Goal: Information Seeking & Learning: Learn about a topic

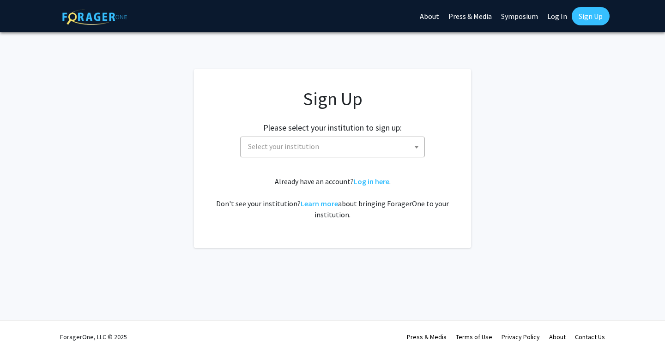
click at [378, 148] on span "Select your institution" at bounding box center [334, 146] width 180 height 19
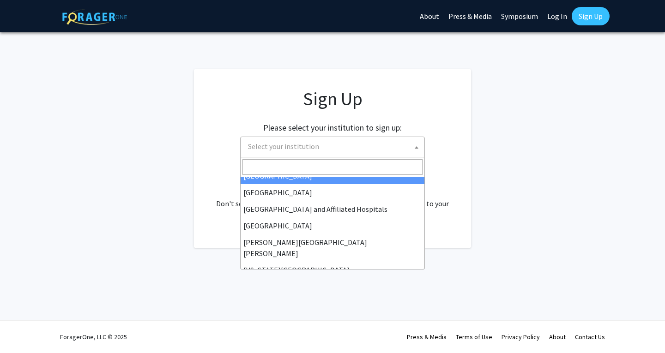
scroll to position [139, 0]
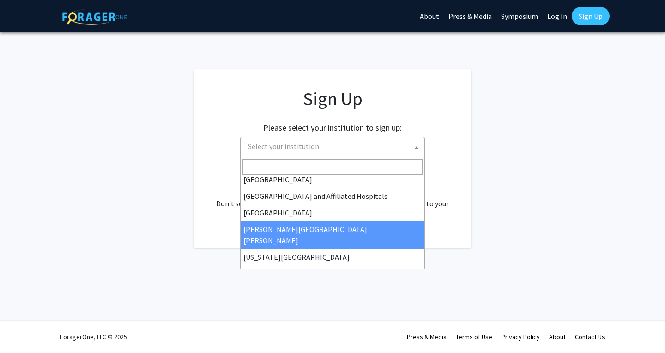
select select "1"
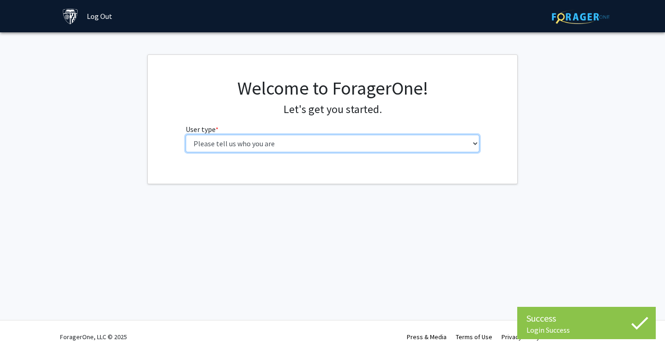
click at [410, 142] on select "Please tell us who you are Undergraduate Student Master's Student Doctoral Cand…" at bounding box center [333, 144] width 294 height 18
select select "2: masters"
click at [186, 135] on select "Please tell us who you are Undergraduate Student Master's Student Doctoral Cand…" at bounding box center [333, 144] width 294 height 18
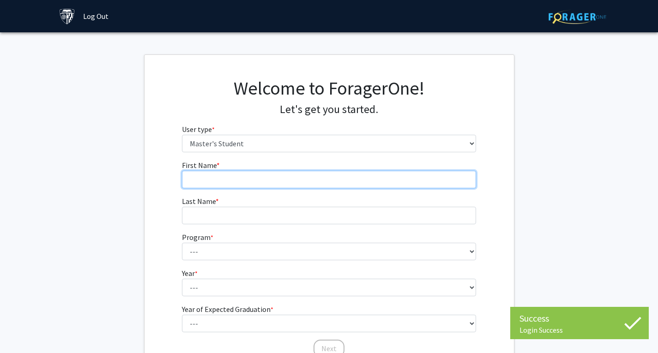
click at [328, 179] on input "First Name * required" at bounding box center [329, 180] width 294 height 18
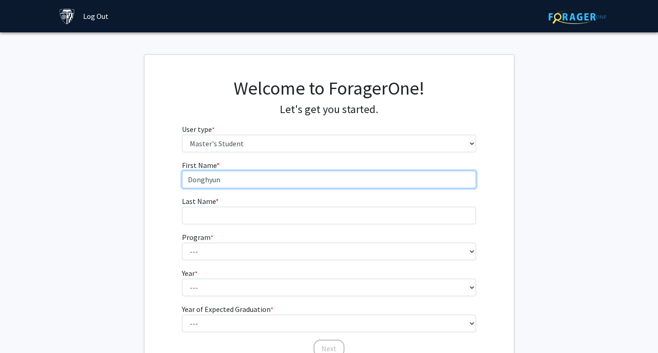
type input "Donghyun"
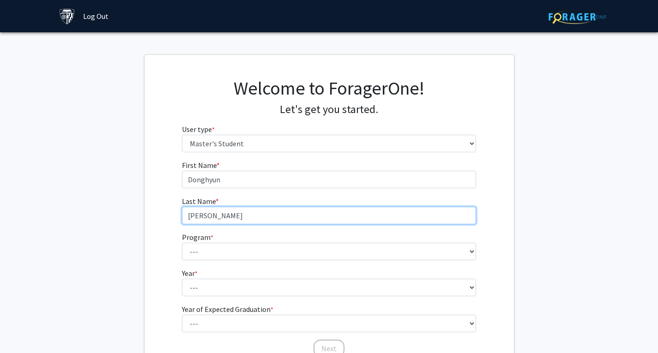
type input "[PERSON_NAME]"
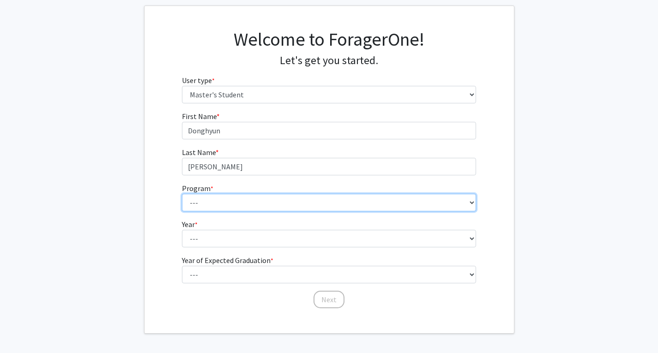
scroll to position [83, 0]
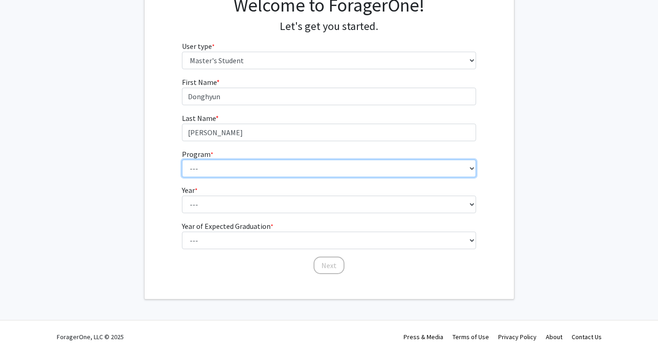
click at [419, 172] on select "--- Anatomy Education Applied and Computational Mathematics Applied Biomedical …" at bounding box center [329, 169] width 294 height 18
select select "51: 40"
click at [182, 160] on select "--- Anatomy Education Applied and Computational Mathematics Applied Biomedical …" at bounding box center [329, 169] width 294 height 18
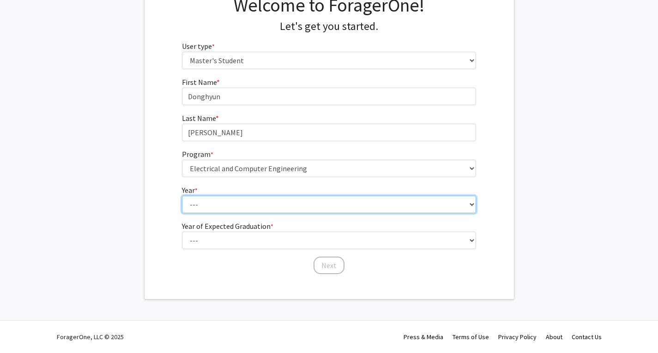
click at [268, 205] on select "--- First Year Second Year" at bounding box center [329, 205] width 294 height 18
select select "1: first_year"
click at [182, 196] on select "--- First Year Second Year" at bounding box center [329, 205] width 294 height 18
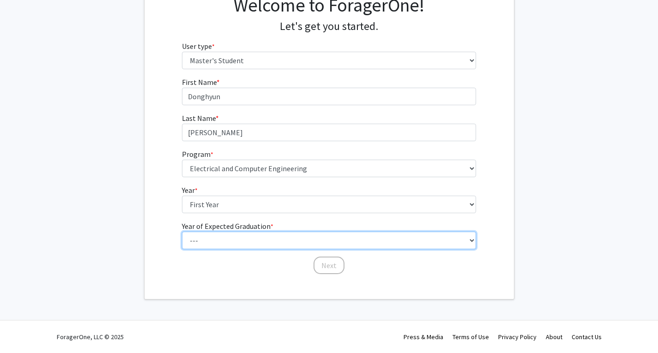
click at [254, 239] on select "--- 2025 2026 2027 2028 2029 2030 2031 2032 2033 2034" at bounding box center [329, 241] width 294 height 18
click at [235, 234] on select "--- 2025 2026 2027 2028 2029 2030 2031 2032 2033 2034" at bounding box center [329, 241] width 294 height 18
click at [242, 238] on select "--- 2025 2026 2027 2028 2029 2030 2031 2032 2033 2034" at bounding box center [329, 241] width 294 height 18
select select "3: 2027"
click at [182, 232] on select "--- 2025 2026 2027 2028 2029 2030 2031 2032 2033 2034" at bounding box center [329, 241] width 294 height 18
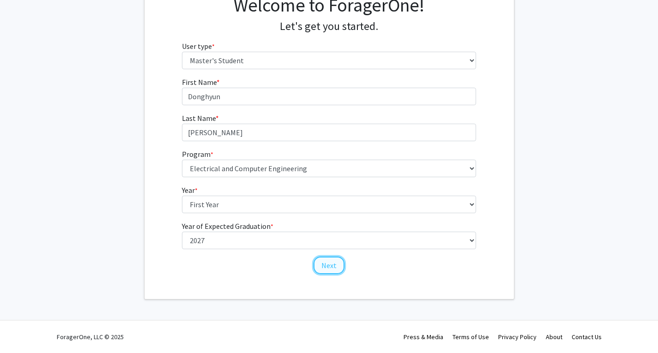
click at [326, 267] on button "Next" at bounding box center [329, 266] width 31 height 18
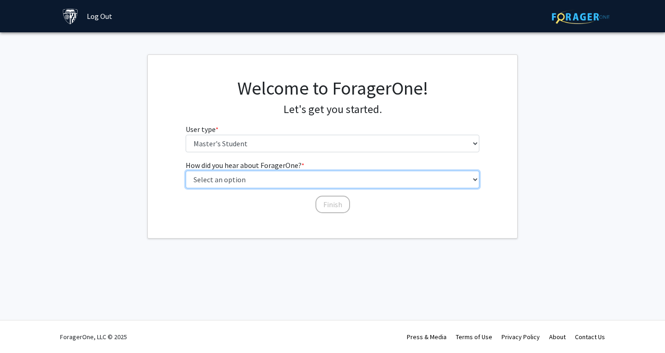
click at [293, 180] on select "Select an option Peer/student recommendation Faculty/staff recommendation Unive…" at bounding box center [333, 180] width 294 height 18
select select "3: university_website"
click at [186, 171] on select "Select an option Peer/student recommendation Faculty/staff recommendation Unive…" at bounding box center [333, 180] width 294 height 18
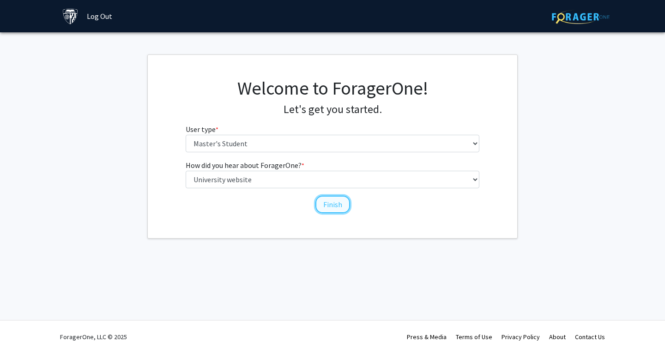
click at [333, 206] on button "Finish" at bounding box center [332, 205] width 35 height 18
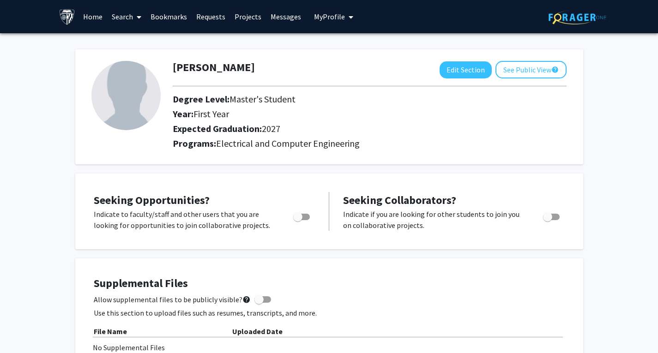
click at [140, 18] on icon at bounding box center [139, 16] width 5 height 7
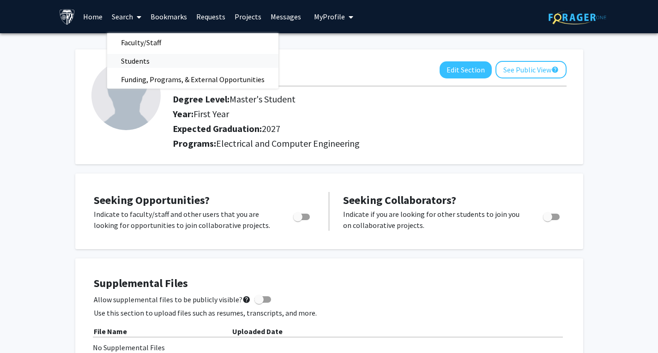
click at [139, 62] on span "Students" at bounding box center [135, 61] width 56 height 18
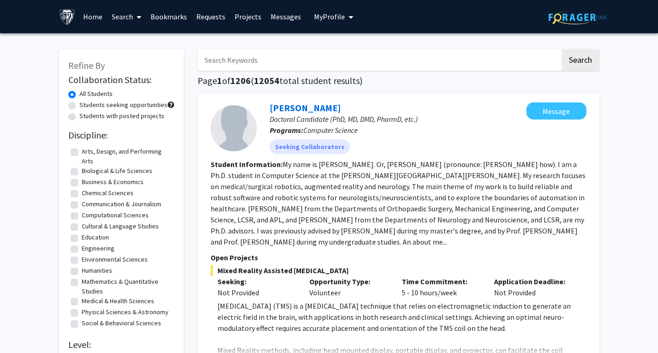
drag, startPoint x: 337, startPoint y: 170, endPoint x: 308, endPoint y: 178, distance: 30.1
click at [307, 180] on section "Student Information: My name is [PERSON_NAME]. Or, [PERSON_NAME] (pronounce: [P…" at bounding box center [399, 203] width 376 height 89
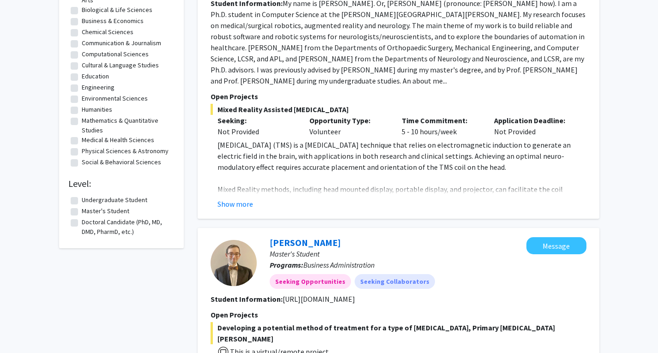
scroll to position [92, 0]
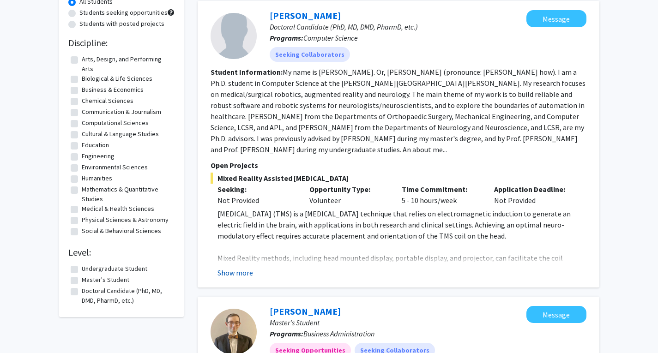
click at [241, 272] on button "Show more" at bounding box center [235, 272] width 36 height 11
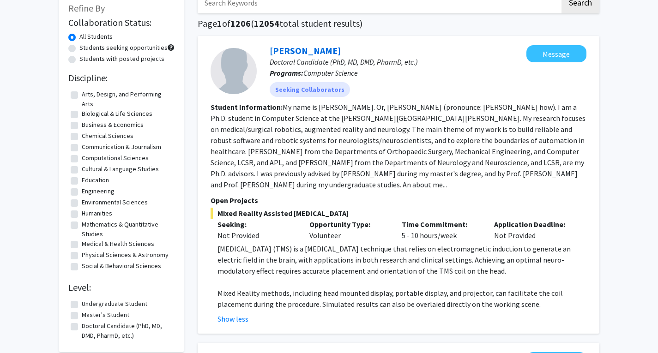
scroll to position [0, 0]
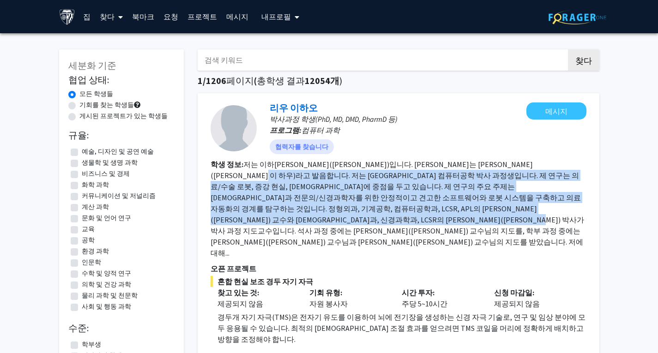
drag, startPoint x: 269, startPoint y: 175, endPoint x: 467, endPoint y: 226, distance: 204.0
click at [407, 226] on fg-search-applicant "리우 이하오 박사과정 학생(PhD, MD, DMD, PharmD 등) 프로그램: 컴퓨터 과학 협력자를 찾습니다 메시지 학생 정보: 오픈 프로젝…" at bounding box center [399, 248] width 376 height 290
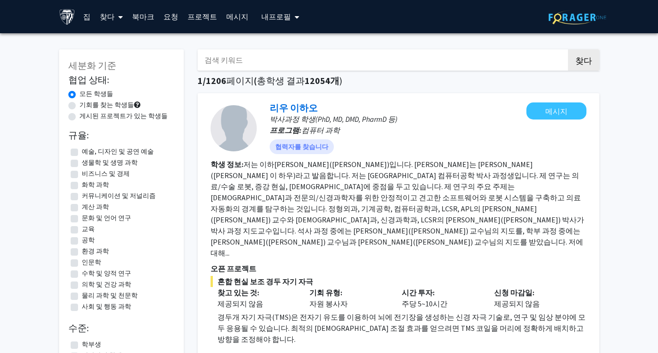
click at [537, 217] on font "저는 이하[PERSON_NAME]([PERSON_NAME])입니다. [PERSON_NAME]는 [PERSON_NAME]([PERSON_NAME…" at bounding box center [398, 209] width 374 height 98
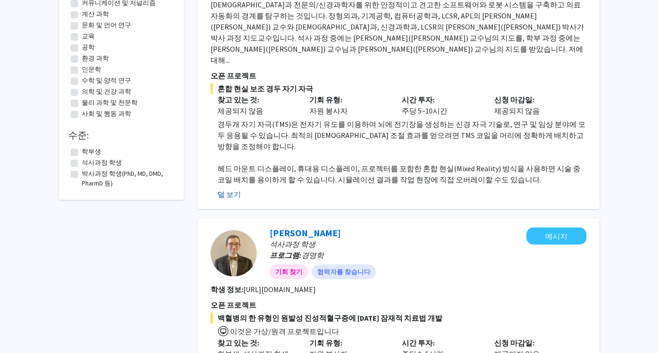
scroll to position [277, 0]
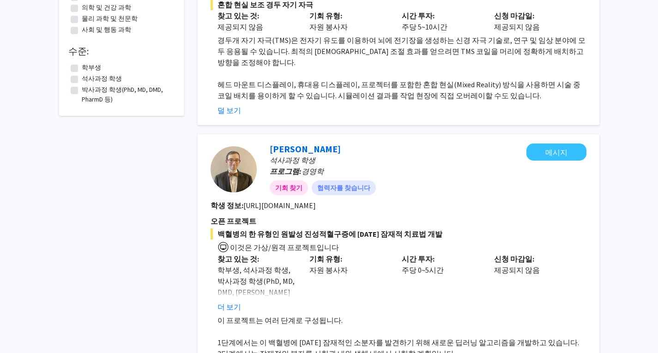
drag, startPoint x: 241, startPoint y: 247, endPoint x: 368, endPoint y: 259, distance: 127.1
click at [368, 259] on div "기회 유형: 자원 봉사자" at bounding box center [348, 282] width 92 height 59
click at [230, 302] on font "더 보기" at bounding box center [229, 306] width 24 height 9
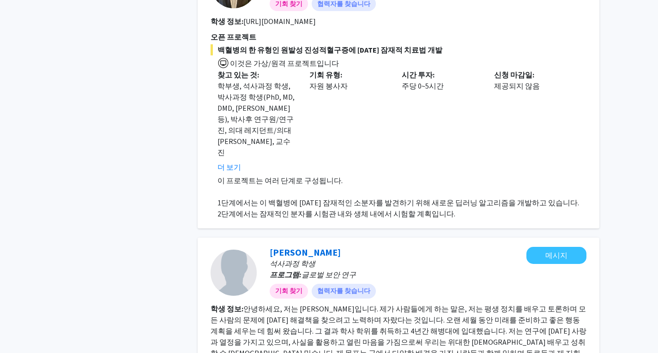
scroll to position [554, 0]
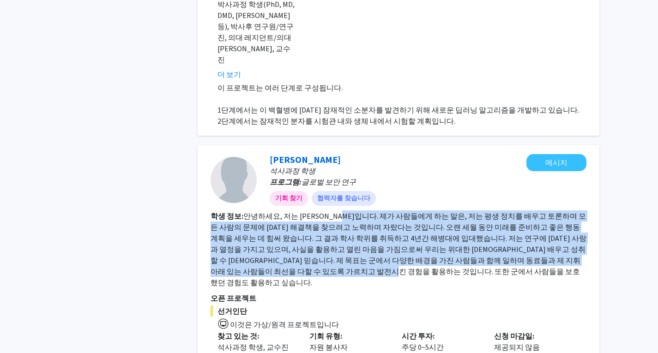
drag, startPoint x: 345, startPoint y: 154, endPoint x: 402, endPoint y: 202, distance: 74.4
click at [402, 211] on section "학생 정보: 안녕하세요, 저는 [PERSON_NAME]입니다. 제가 사람들에게 하는 말은, 저는 평생 정치를 배우고 토론하며 모든 사람의 문제…" at bounding box center [399, 250] width 376 height 78
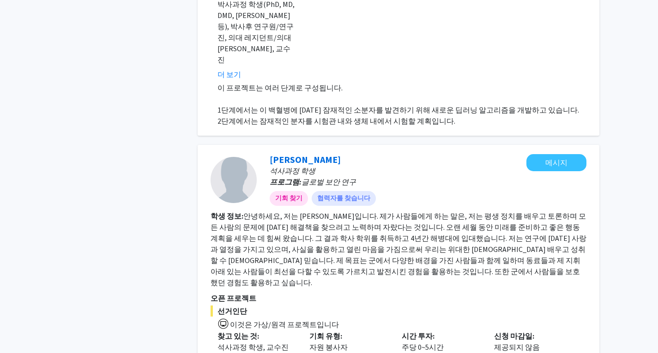
drag, startPoint x: 218, startPoint y: 281, endPoint x: 512, endPoint y: 298, distance: 294.2
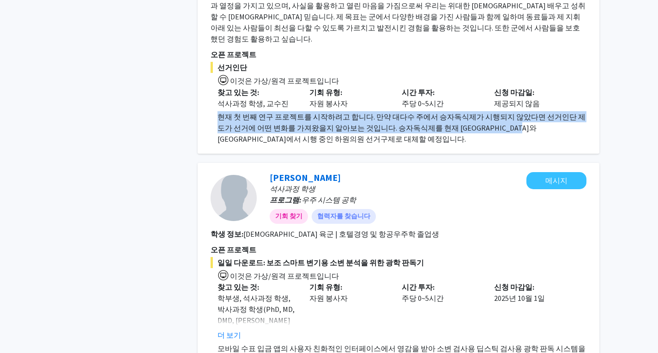
scroll to position [831, 0]
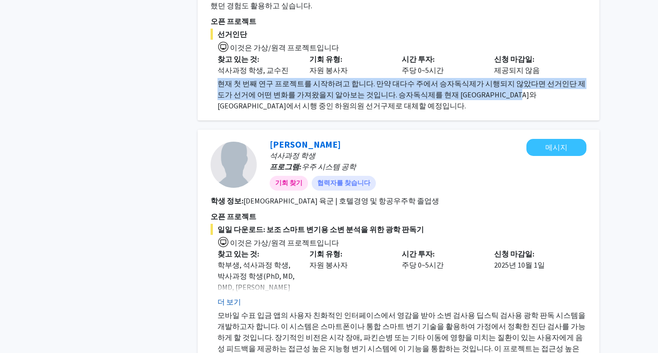
click at [228, 297] on font "더 보기" at bounding box center [229, 301] width 24 height 9
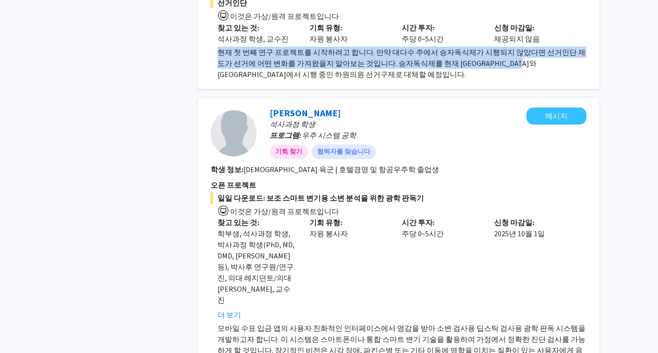
scroll to position [877, 0]
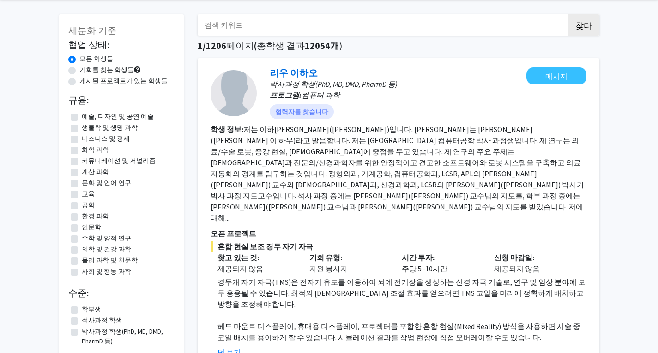
scroll to position [46, 0]
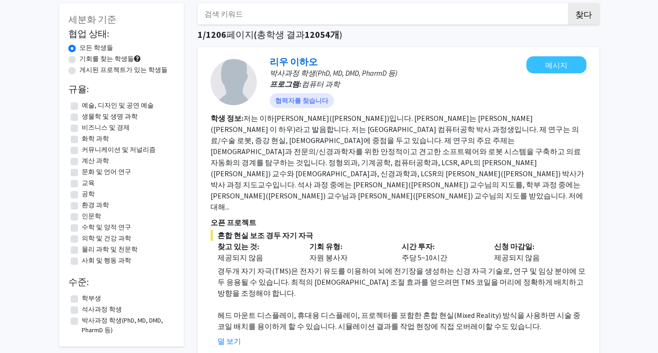
click at [82, 195] on label "공학" at bounding box center [88, 194] width 13 height 10
click at [82, 195] on input "공학" at bounding box center [85, 192] width 6 height 6
checkbox input "true"
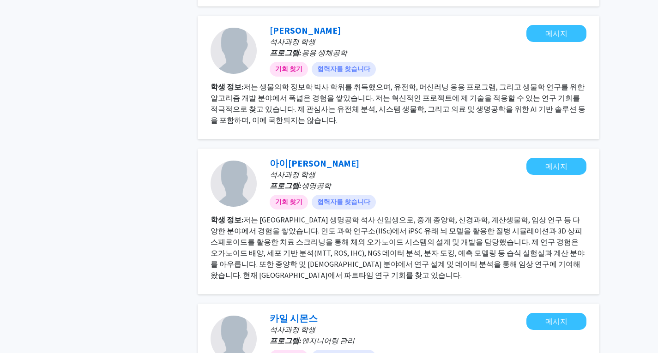
scroll to position [646, 0]
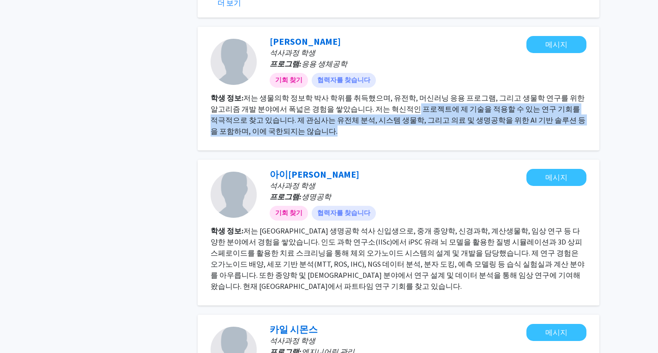
drag, startPoint x: 384, startPoint y: 112, endPoint x: 387, endPoint y: 128, distance: 16.4
click at [387, 128] on section "학생 정보: 저는 생물의학 정보학 박사 학위를 취득했으며, 유전학, 머신러닝 응용 프로그램, 그리고 생물학 연구를 위한 알고리즘 개발 분야에서…" at bounding box center [399, 114] width 376 height 44
